Goal: Contribute content: Add original content to the website for others to see

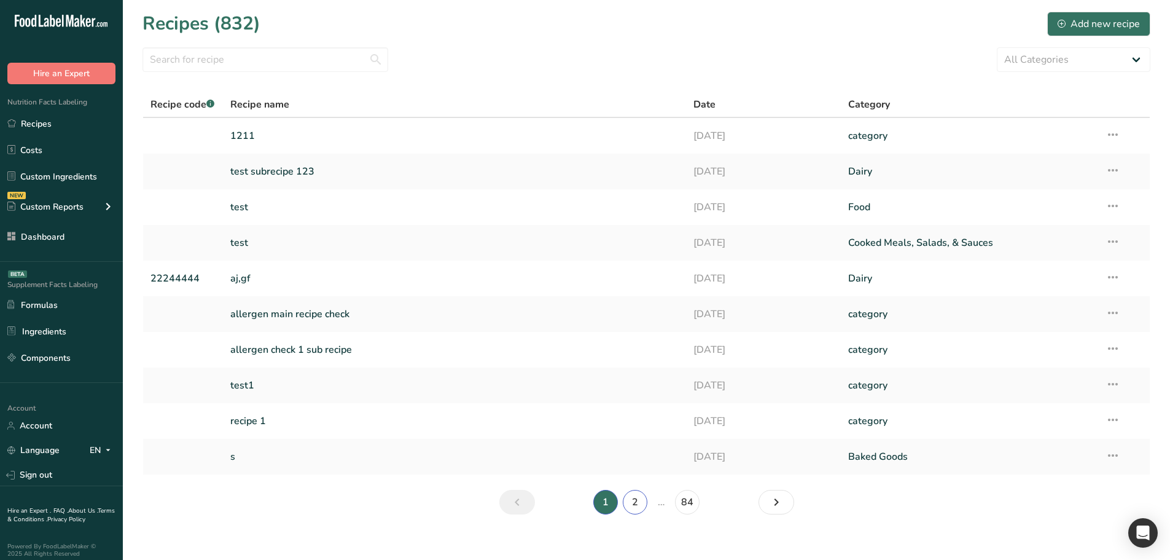
click at [641, 503] on link "2" at bounding box center [635, 502] width 25 height 25
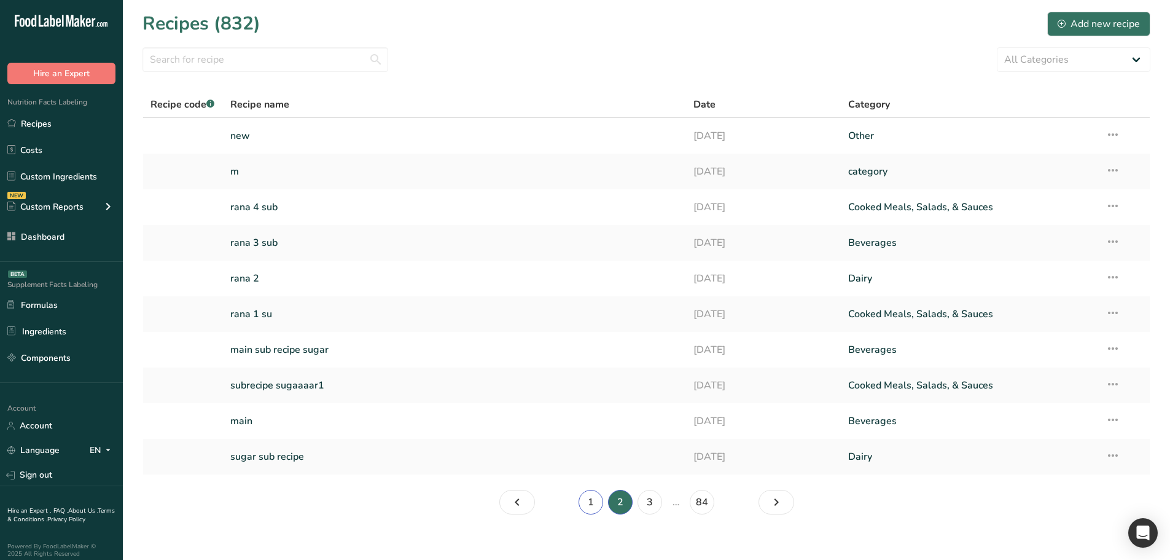
click at [592, 507] on link "1" at bounding box center [591, 502] width 25 height 25
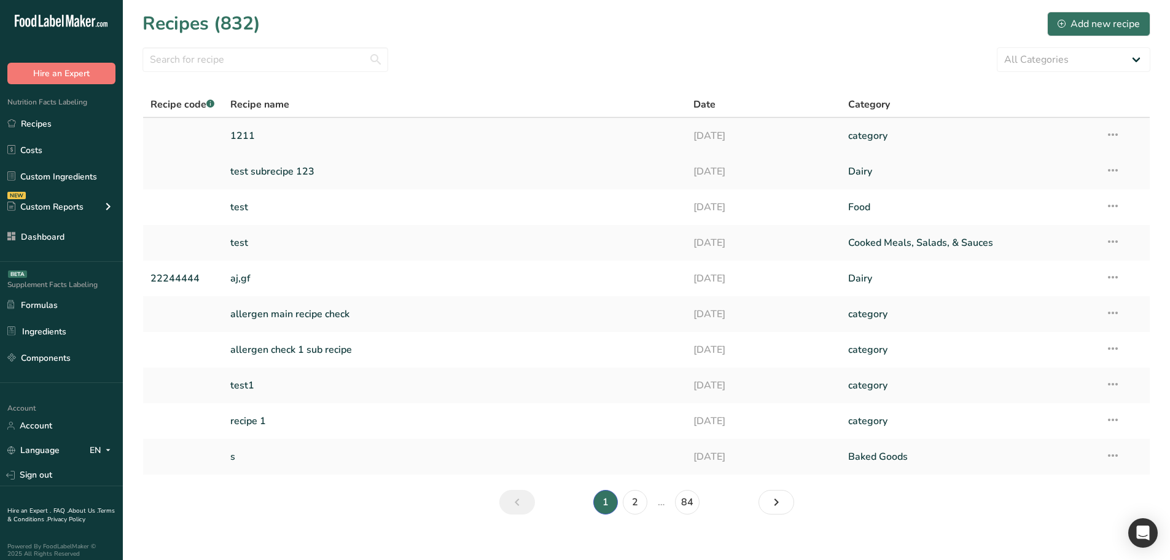
click at [1114, 128] on icon at bounding box center [1113, 134] width 15 height 22
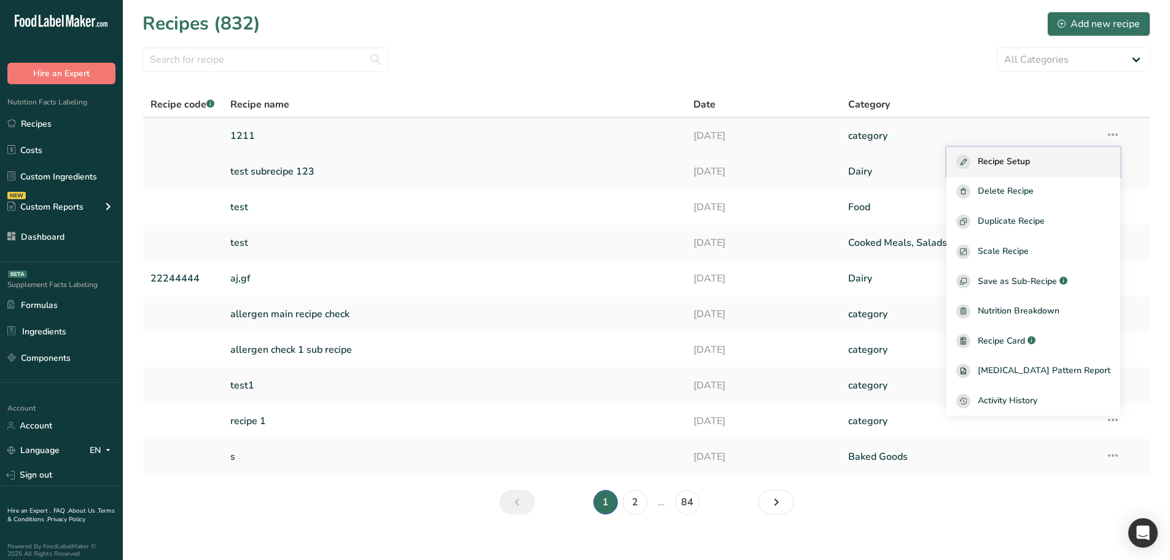
click at [1082, 152] on button "Recipe Setup" at bounding box center [1033, 162] width 174 height 30
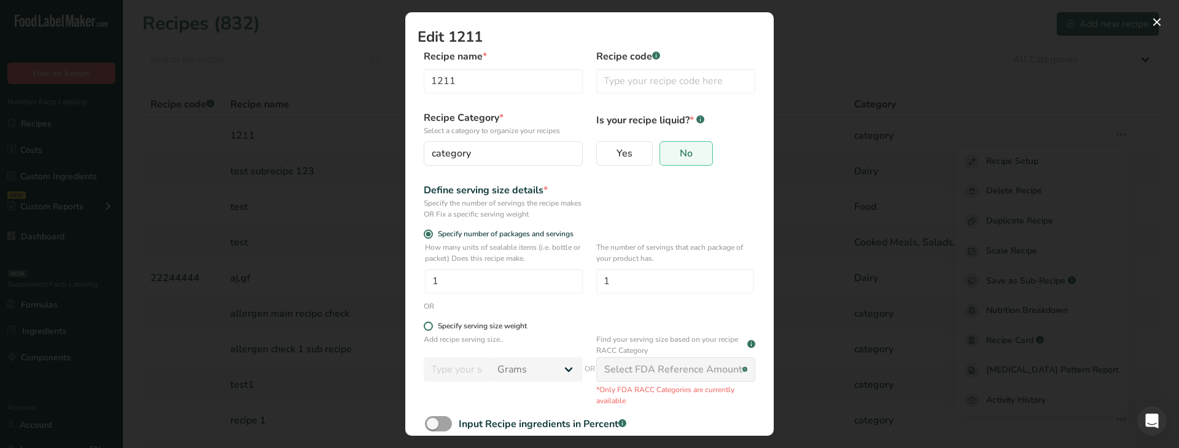
click at [466, 327] on div "Specify serving size weight" at bounding box center [482, 326] width 89 height 9
click at [432, 327] on input "Specify serving size weight" at bounding box center [428, 326] width 8 height 8
radio input "true"
radio input "false"
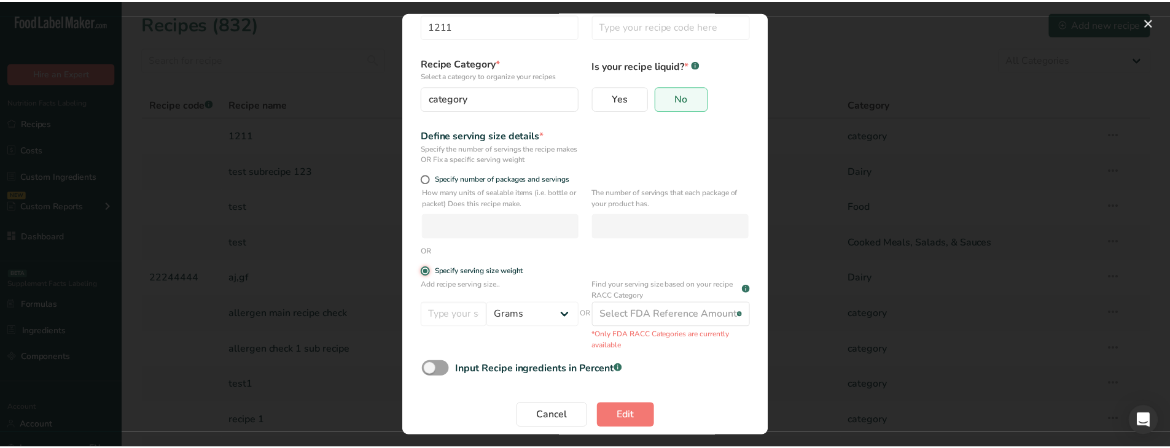
scroll to position [67, 0]
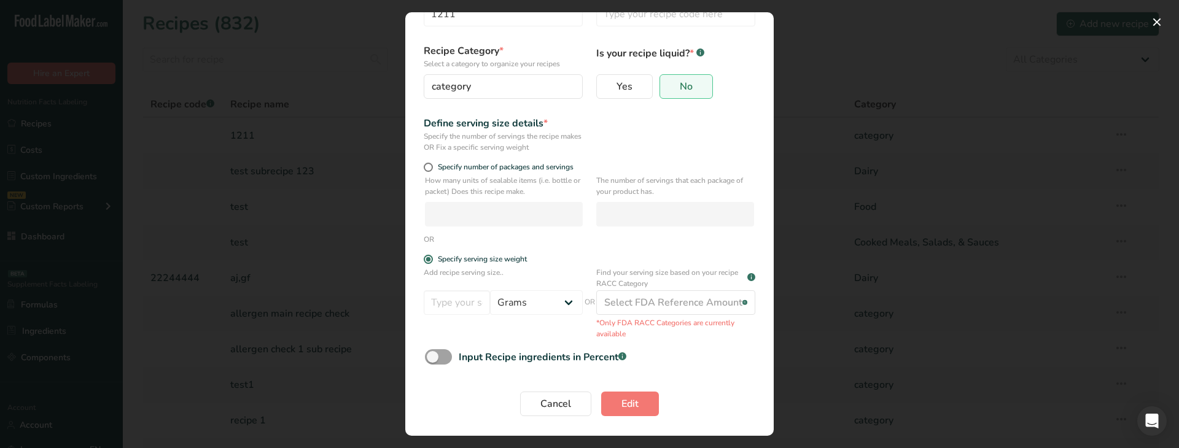
click at [280, 123] on div "Edit Recipe Modal" at bounding box center [589, 224] width 1179 height 448
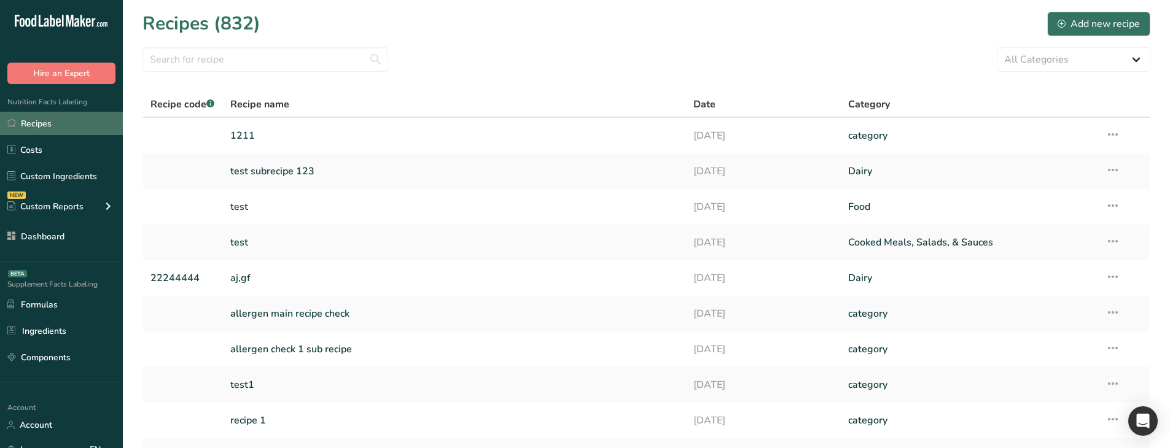
click at [68, 120] on link "Recipes" at bounding box center [61, 123] width 123 height 23
click at [1100, 23] on div "Add new recipe" at bounding box center [1099, 24] width 82 height 15
